Goal: Information Seeking & Learning: Learn about a topic

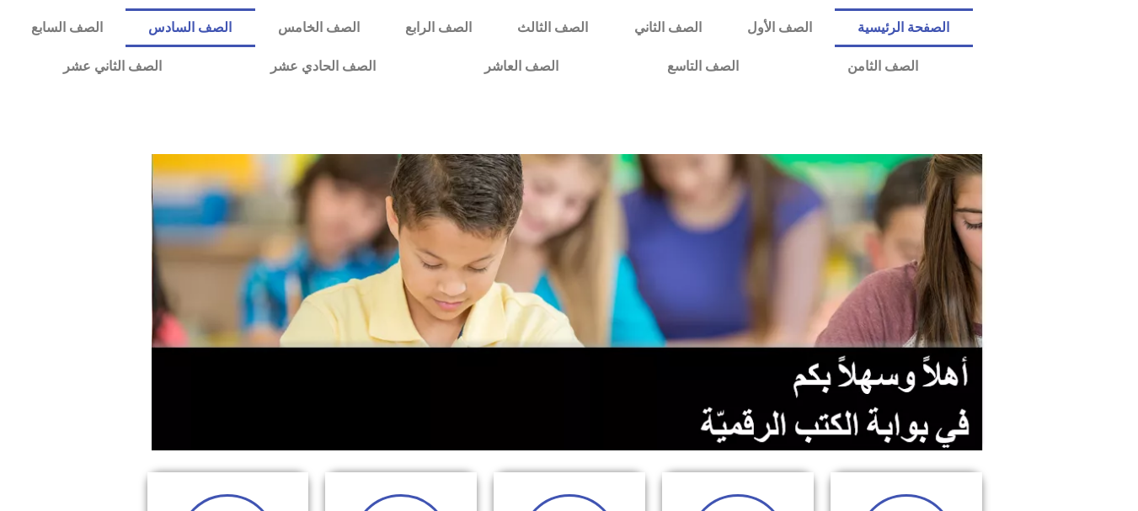
click at [254, 23] on link "الصف السادس" at bounding box center [190, 27] width 129 height 39
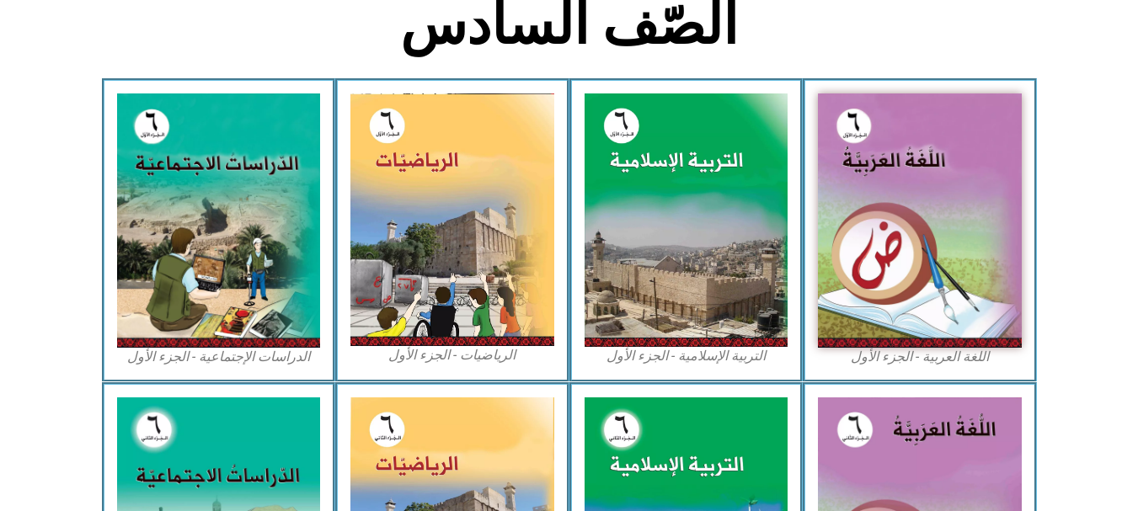
scroll to position [434, 0]
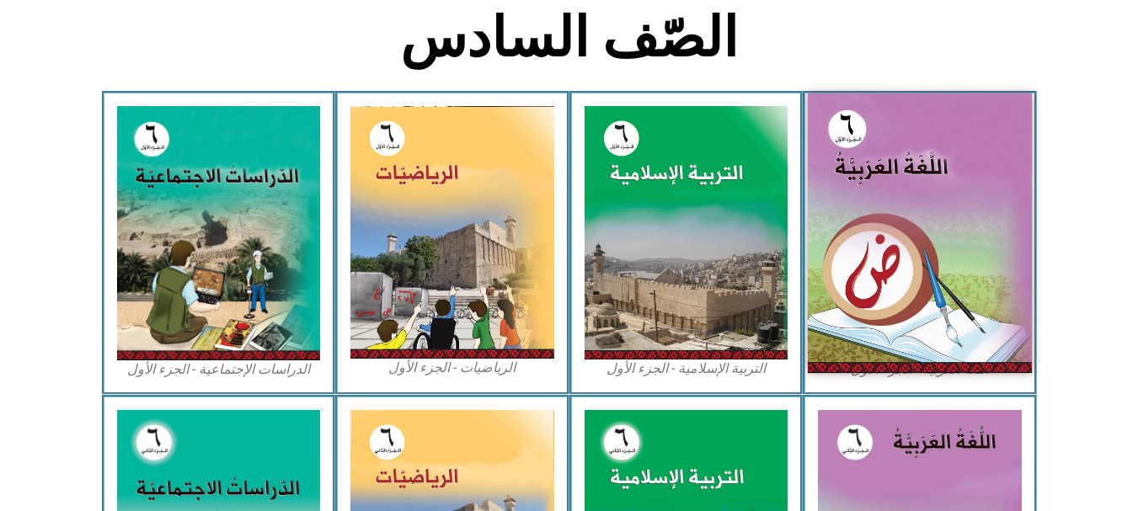
click at [886, 195] on img at bounding box center [920, 234] width 224 height 280
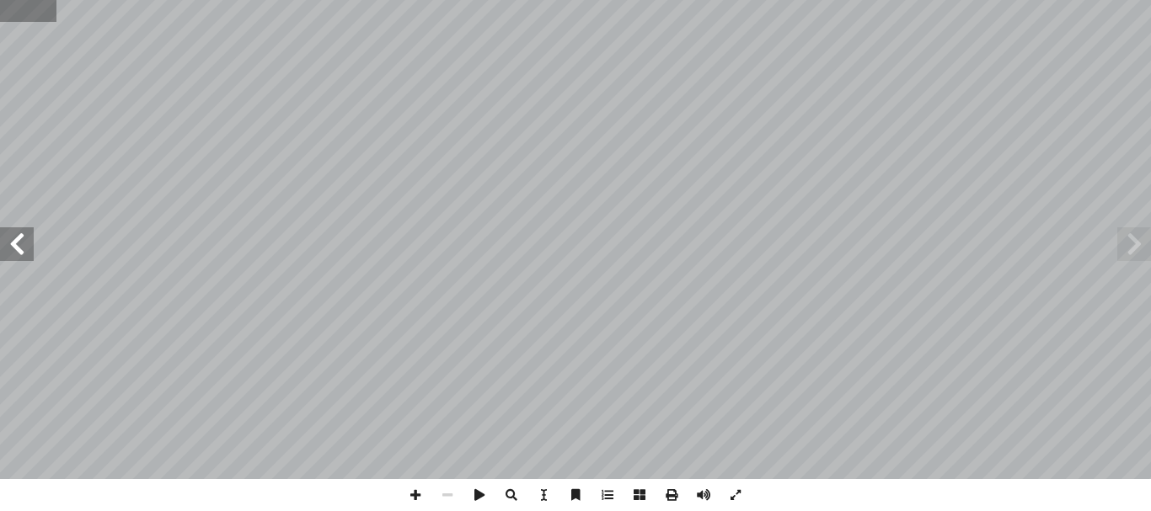
click at [19, 13] on input "text" at bounding box center [28, 11] width 56 height 22
type input "**"
click at [17, 254] on span at bounding box center [17, 245] width 34 height 34
click at [406, 501] on span at bounding box center [415, 495] width 32 height 32
click at [20, 248] on span at bounding box center [17, 245] width 34 height 34
